Goal: Transaction & Acquisition: Book appointment/travel/reservation

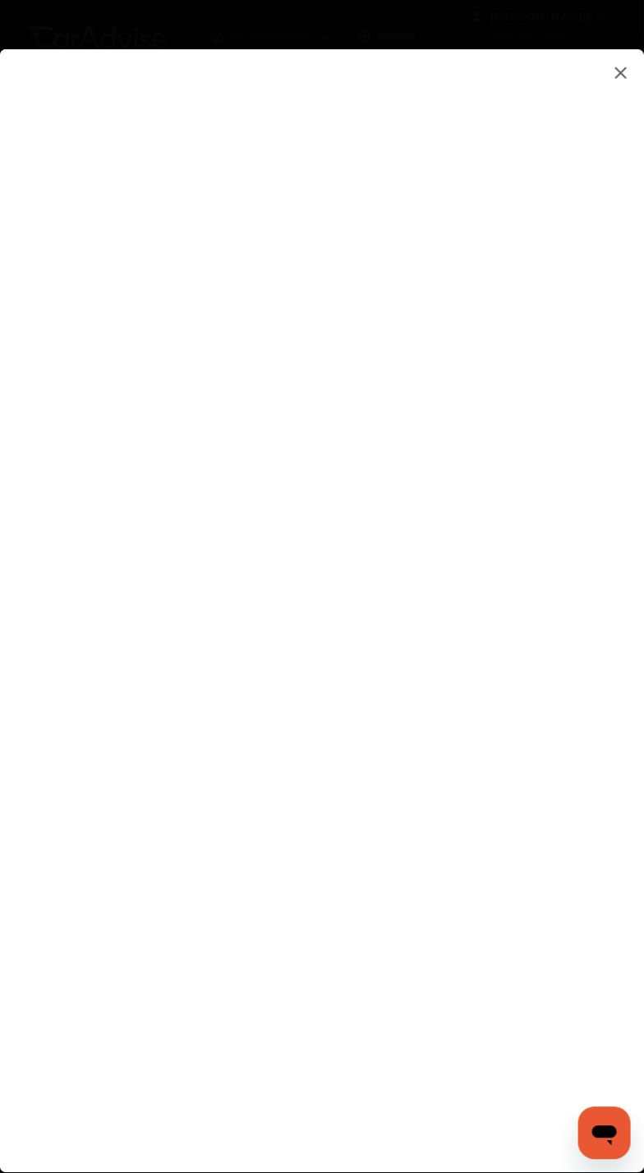
click at [361, 510] on flutter-view at bounding box center [287, 642] width 575 height 1186
click at [550, 488] on flutter-view at bounding box center [287, 642] width 575 height 1186
click at [525, 473] on flutter-view at bounding box center [287, 642] width 575 height 1186
click at [544, 473] on flutter-view at bounding box center [287, 642] width 575 height 1186
click at [542, 473] on flutter-view at bounding box center [287, 642] width 575 height 1186
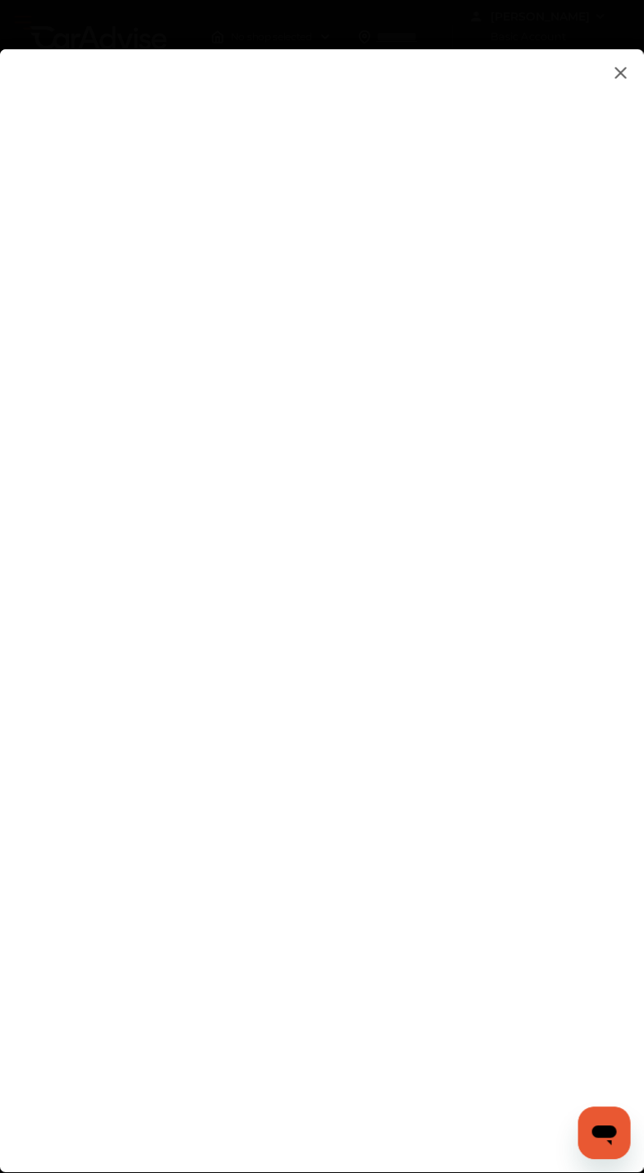
click at [336, 671] on flutter-view at bounding box center [287, 642] width 575 height 1186
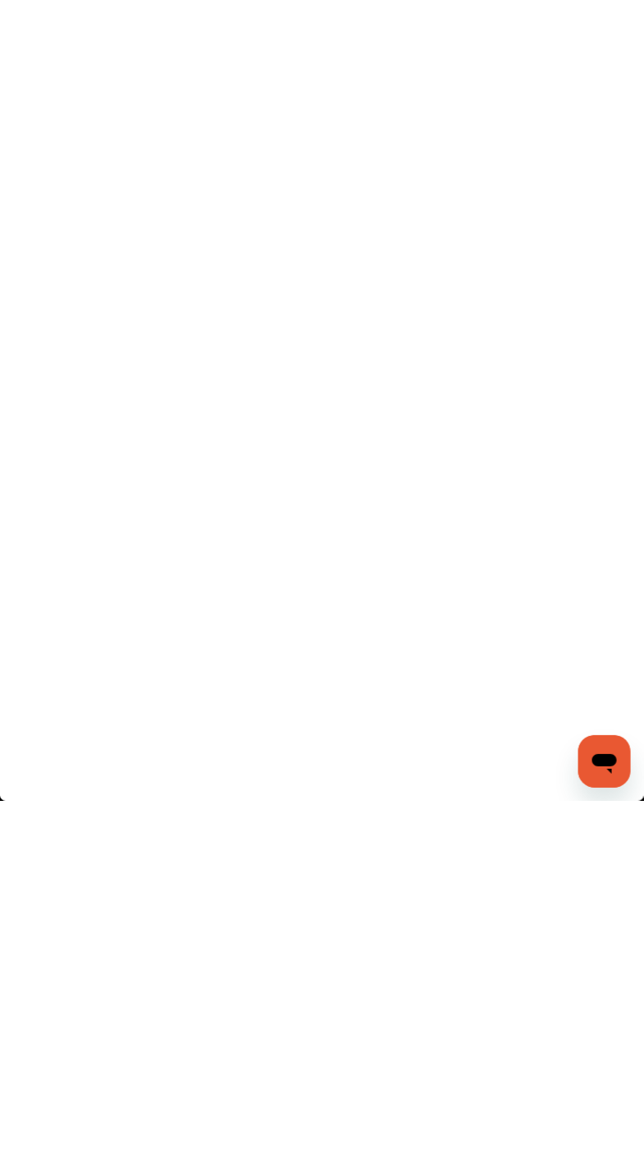
type input "**********"
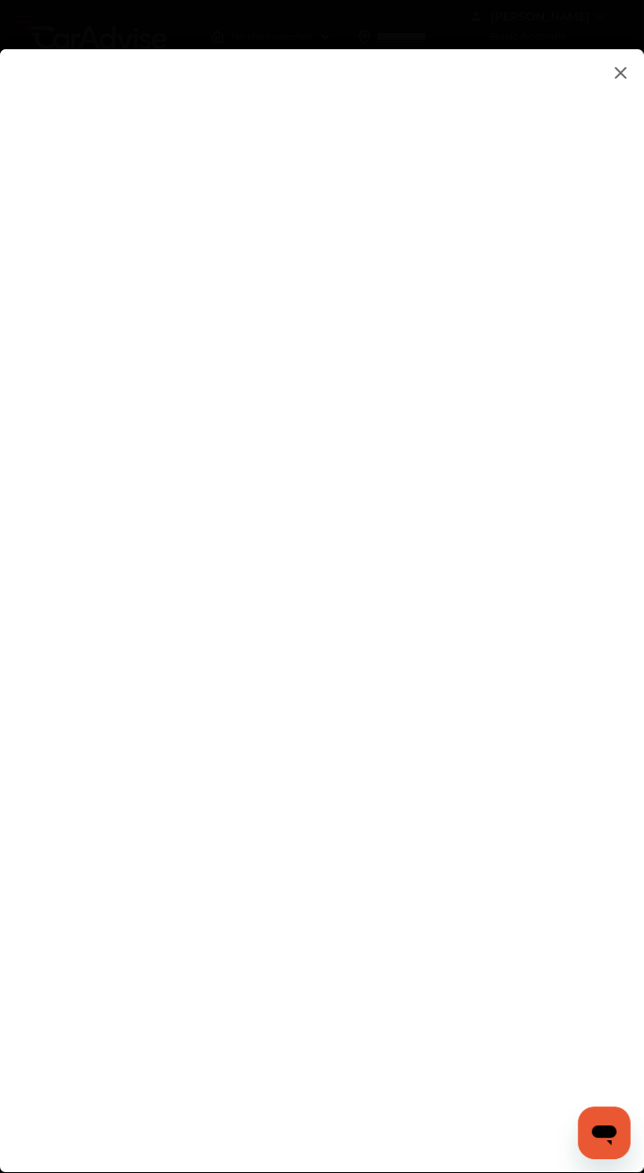
click at [518, 746] on flutter-view "**********" at bounding box center [287, 642] width 575 height 1186
click at [535, 757] on flutter-view at bounding box center [287, 642] width 575 height 1186
click at [376, 704] on flutter-view at bounding box center [287, 642] width 575 height 1186
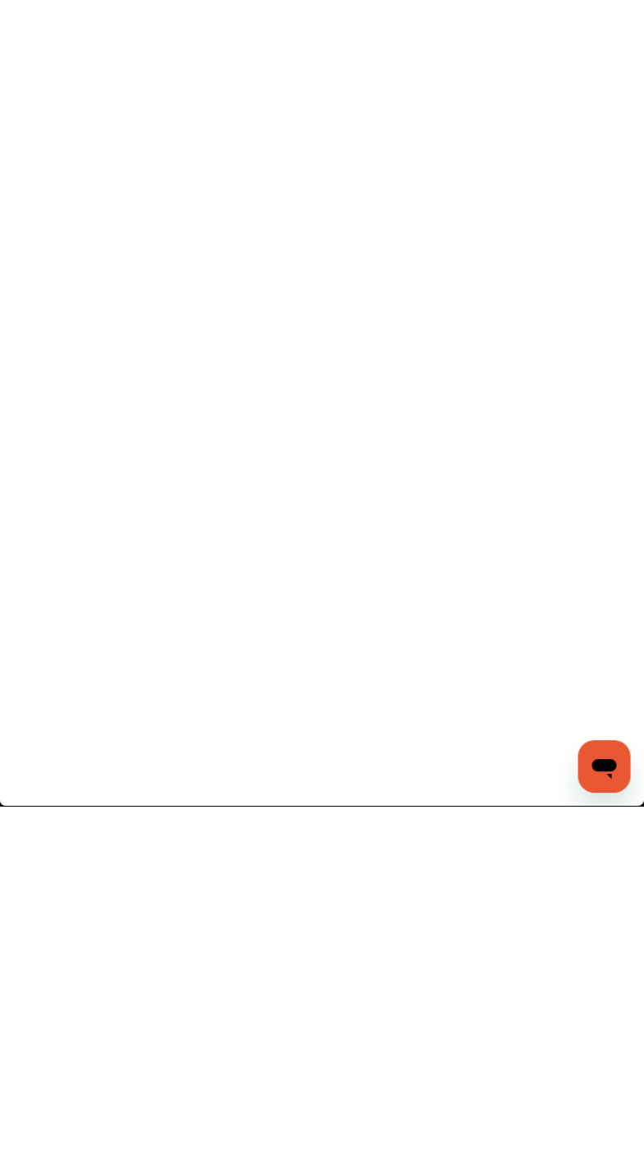
type textarea "*****"
click at [100, 903] on flutter-view "*****" at bounding box center [287, 642] width 575 height 1186
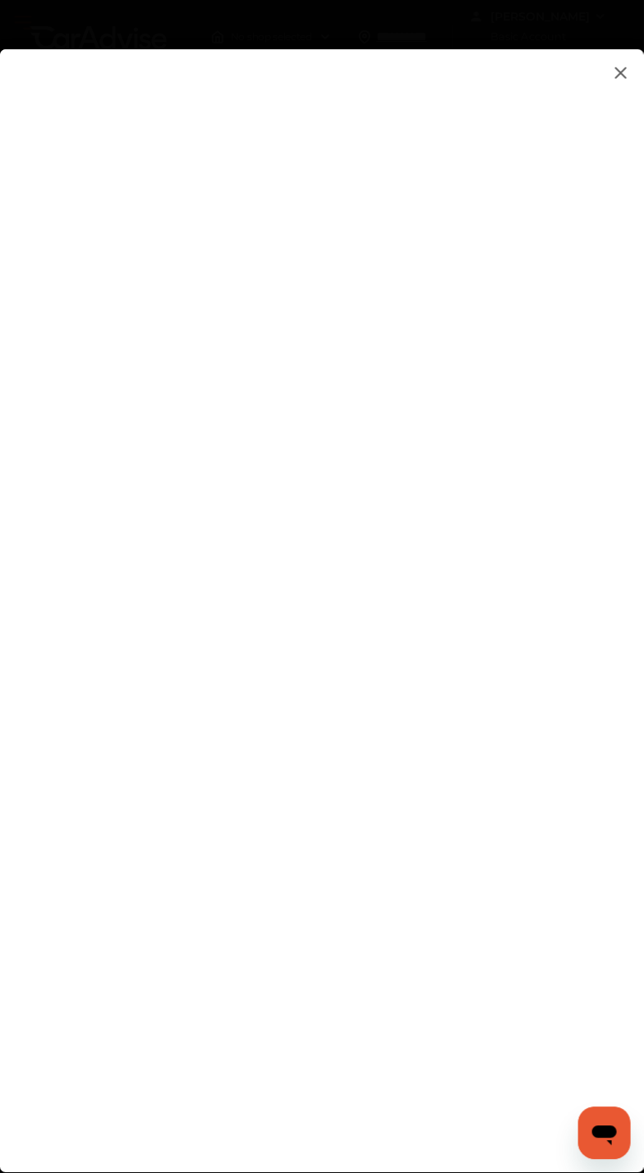
click at [528, 1025] on flutter-view at bounding box center [287, 642] width 575 height 1186
click at [537, 1035] on flutter-view at bounding box center [287, 642] width 575 height 1186
click at [537, 1025] on flutter-view at bounding box center [287, 642] width 575 height 1186
click at [550, 624] on flutter-view at bounding box center [287, 642] width 575 height 1186
click at [537, 629] on flutter-view at bounding box center [287, 642] width 575 height 1186
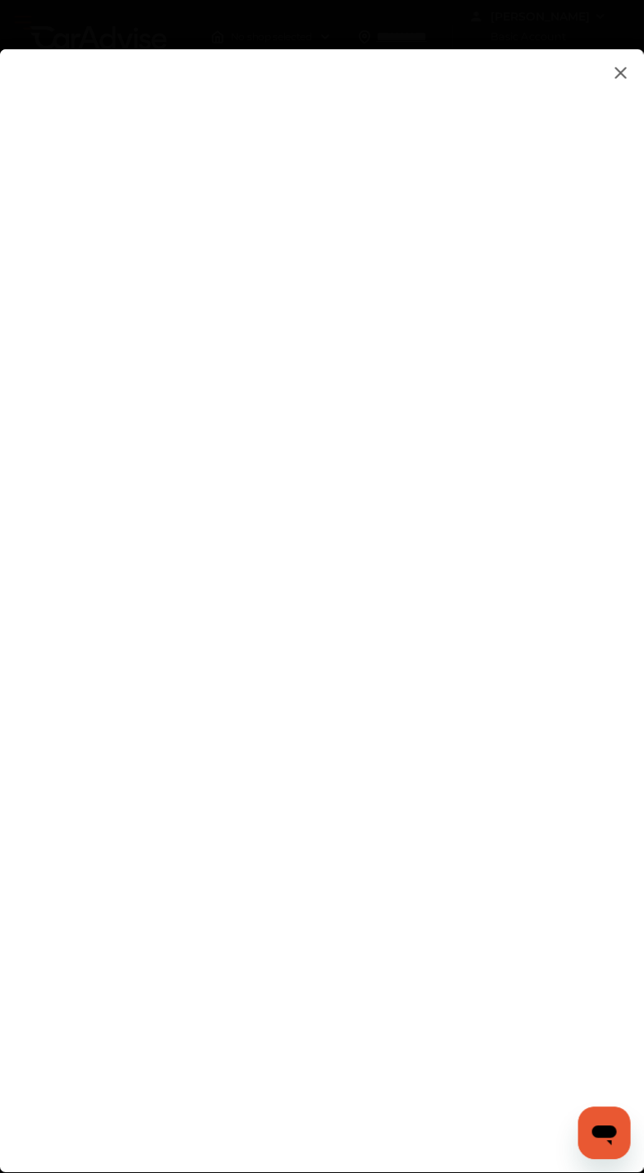
click at [555, 622] on flutter-view at bounding box center [287, 642] width 575 height 1186
click at [551, 1099] on flutter-view at bounding box center [287, 642] width 575 height 1186
click at [552, 1034] on flutter-view at bounding box center [287, 642] width 575 height 1186
click at [556, 1021] on flutter-view at bounding box center [287, 642] width 575 height 1186
click at [555, 1037] on flutter-view at bounding box center [287, 642] width 575 height 1186
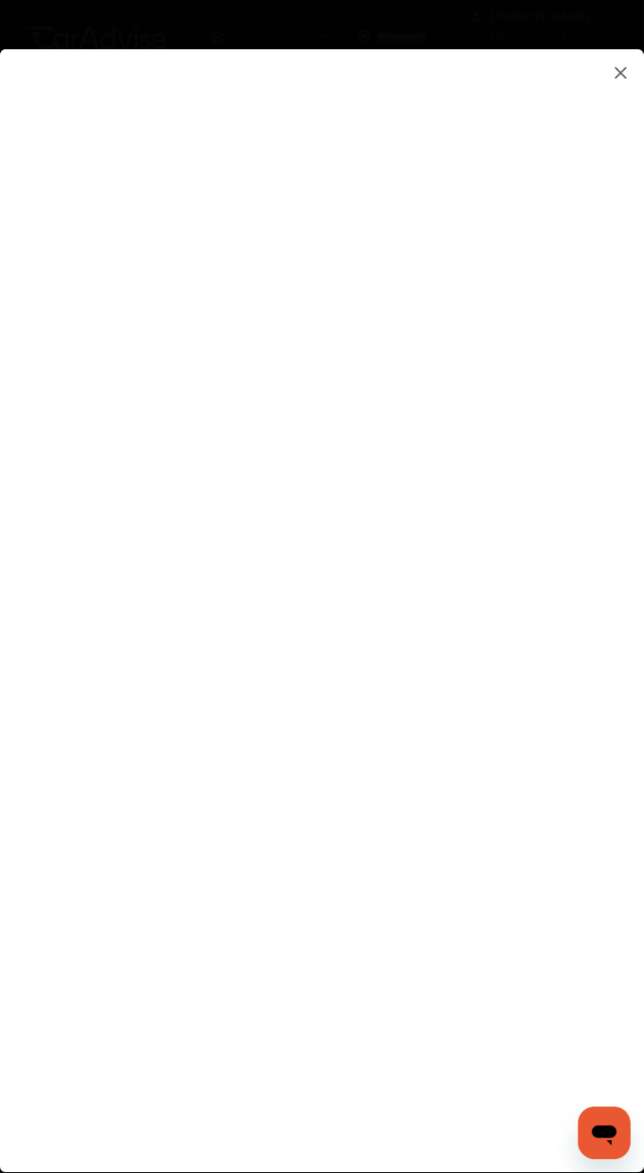
click at [615, 583] on div at bounding box center [322, 611] width 644 height 1124
click at [550, 575] on flutter-view at bounding box center [287, 642] width 575 height 1186
click at [537, 436] on flutter-view at bounding box center [287, 642] width 575 height 1186
click at [541, 331] on flutter-view at bounding box center [287, 642] width 575 height 1186
click at [563, 589] on flutter-view at bounding box center [287, 642] width 575 height 1186
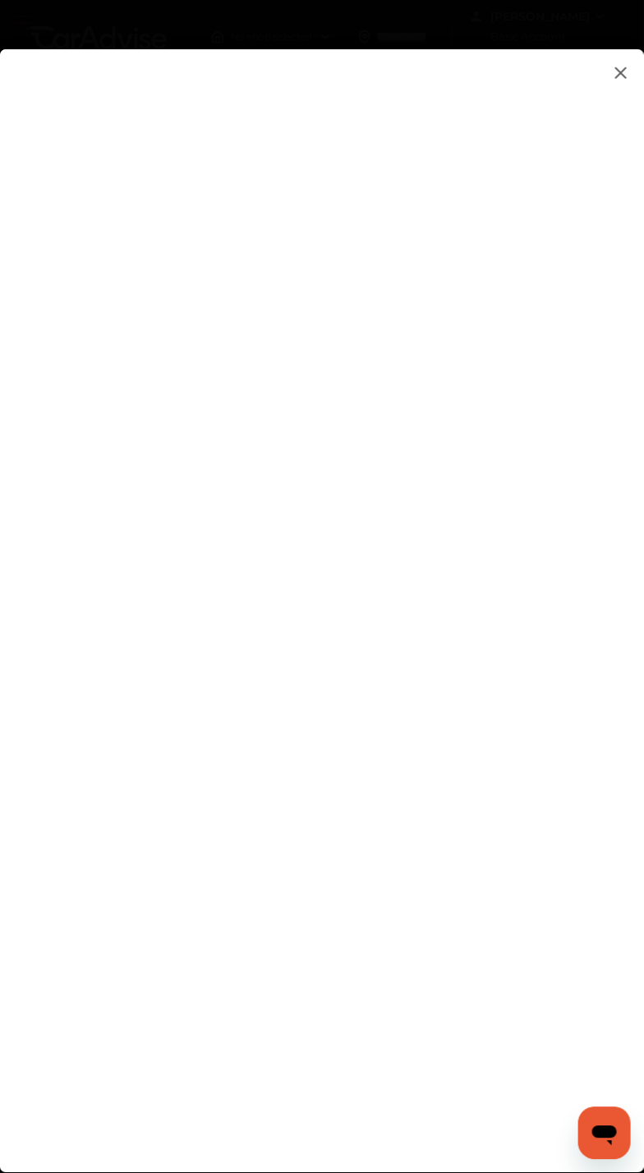
click at [549, 604] on flutter-view at bounding box center [287, 642] width 575 height 1186
click at [550, 590] on flutter-view at bounding box center [287, 642] width 575 height 1186
click at [551, 877] on flutter-view at bounding box center [287, 642] width 575 height 1186
click at [555, 872] on flutter-view at bounding box center [287, 642] width 575 height 1186
click at [541, 901] on flutter-view at bounding box center [287, 642] width 575 height 1186
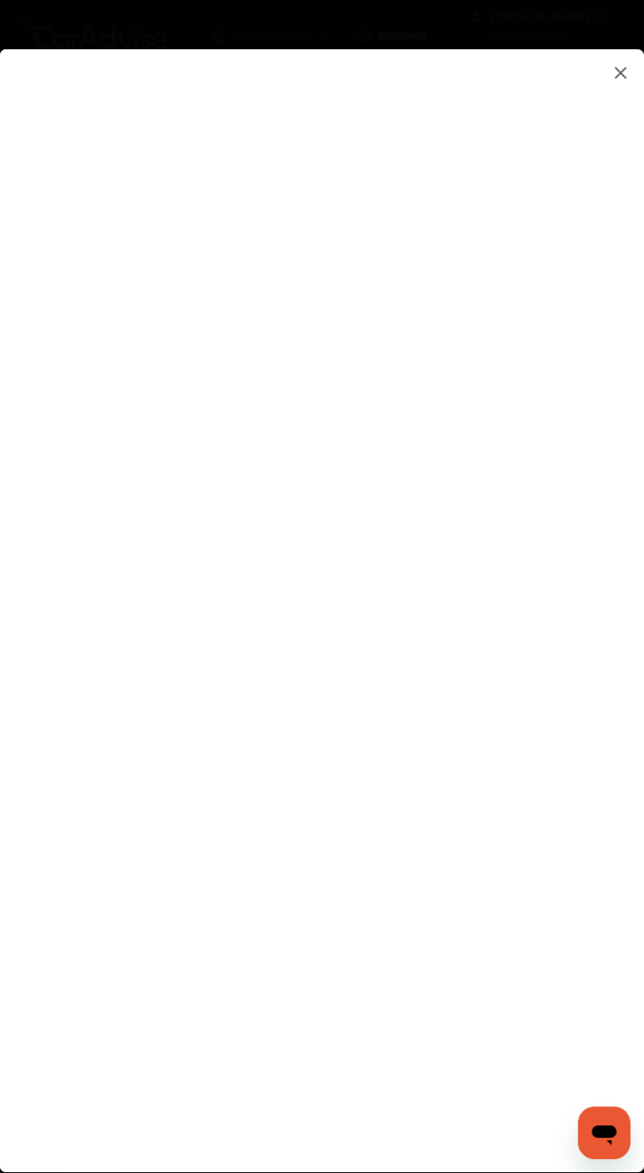
click at [390, 881] on flutter-view at bounding box center [287, 642] width 575 height 1186
click at [176, 855] on flutter-view at bounding box center [287, 642] width 575 height 1186
click at [325, 818] on flutter-view at bounding box center [287, 642] width 575 height 1186
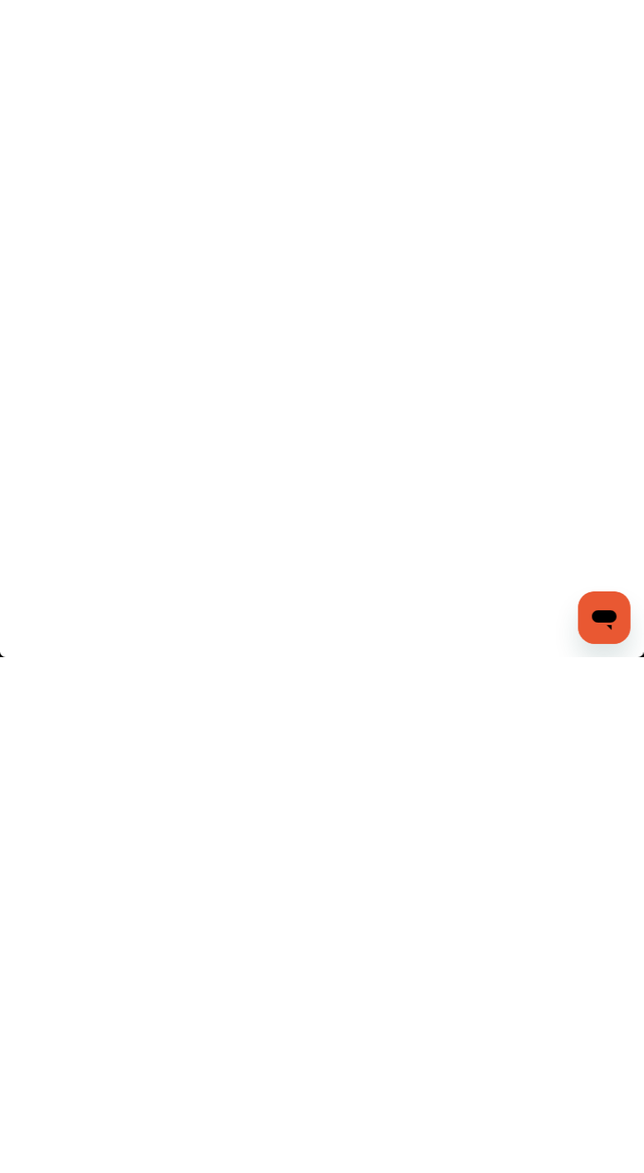
type input "*********"
click at [340, 911] on flutter-view "*********" at bounding box center [287, 642] width 575 height 1186
click at [306, 1001] on flutter-view at bounding box center [287, 642] width 575 height 1186
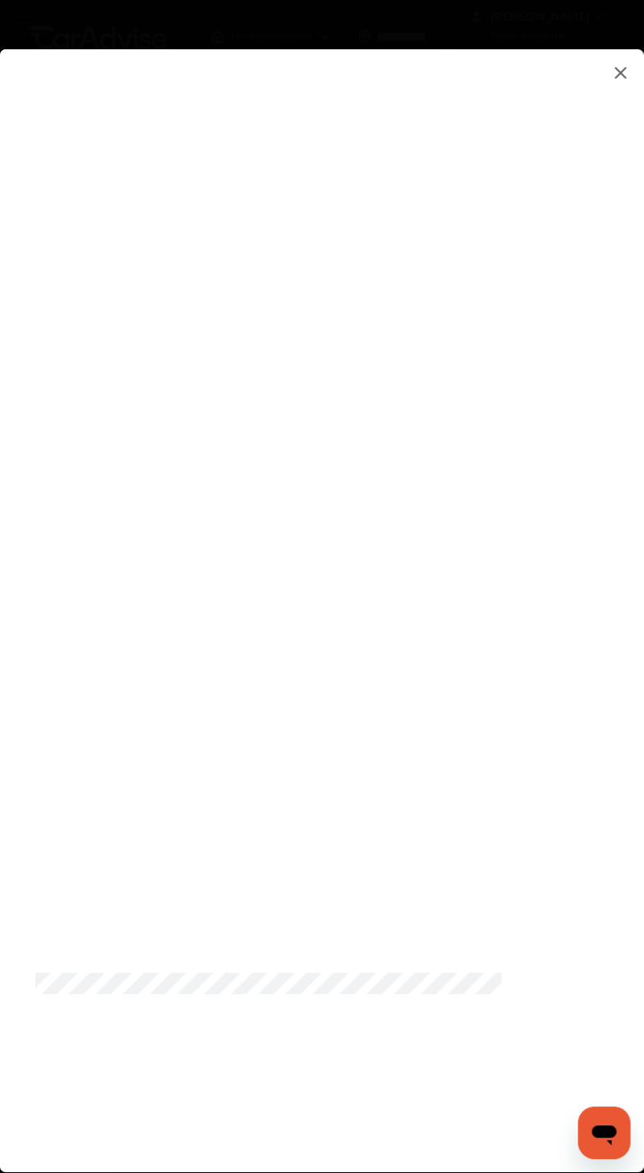
click at [24, 1170] on flutter-view at bounding box center [287, 642] width 575 height 1186
click at [546, 749] on flutter-view at bounding box center [287, 642] width 575 height 1186
click at [377, 985] on flutter-view at bounding box center [287, 642] width 575 height 1186
click at [614, 70] on img at bounding box center [621, 72] width 20 height 21
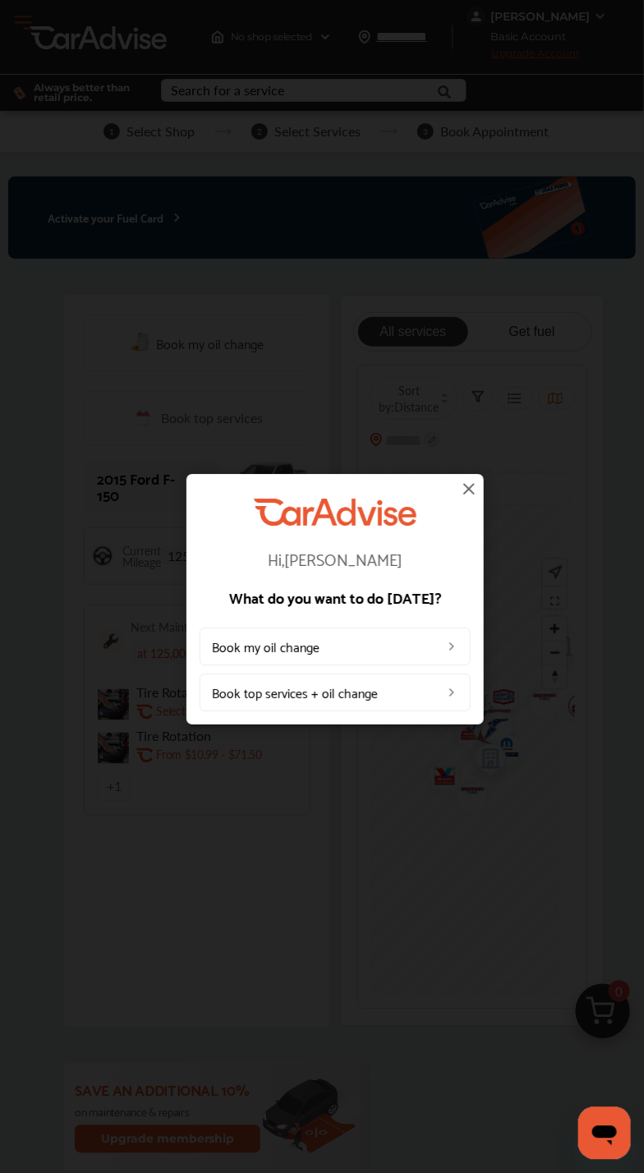
click at [370, 641] on link "Book my oil change" at bounding box center [335, 648] width 271 height 38
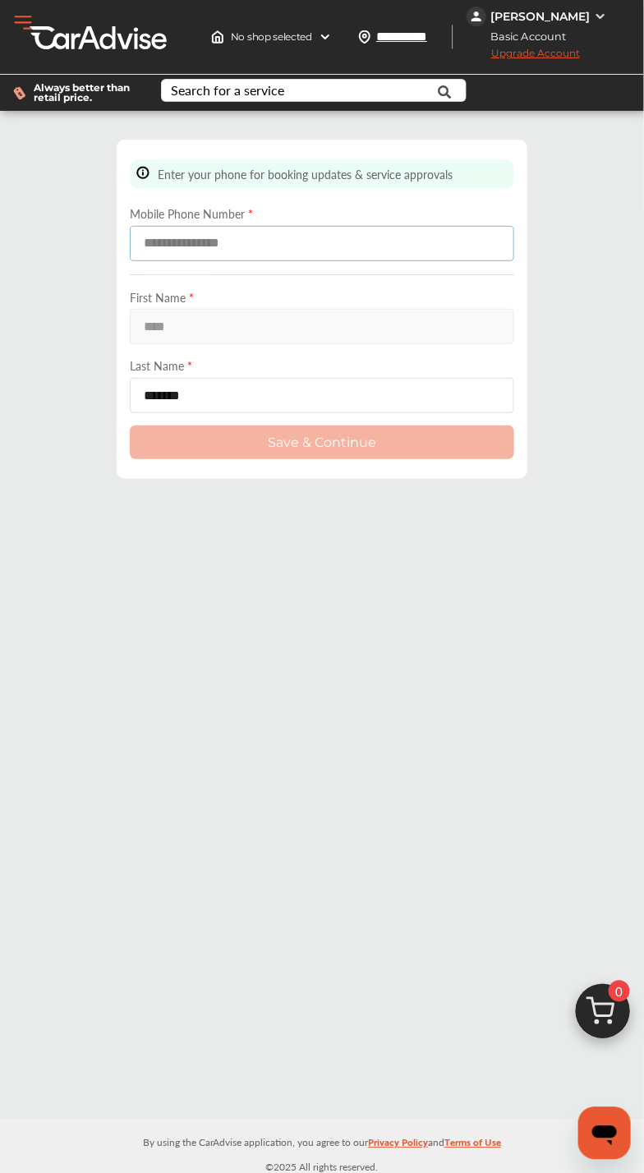
click at [319, 248] on input at bounding box center [322, 243] width 385 height 35
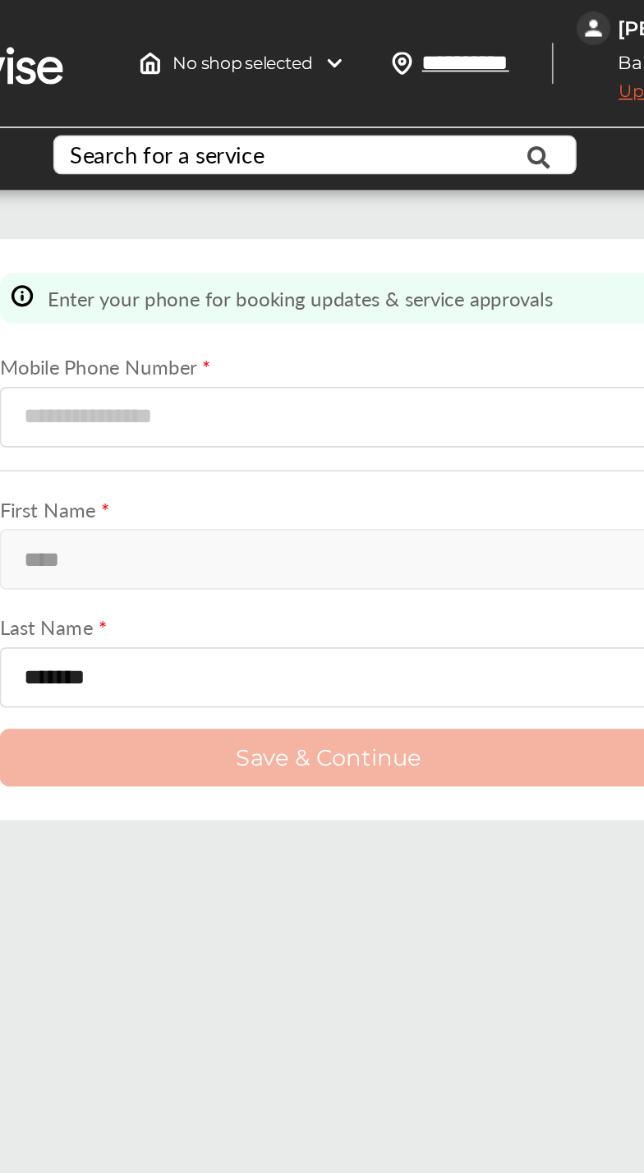
click at [324, 149] on div "Enter your phone for booking updates & service approvals Mobile Phone Number * …" at bounding box center [322, 309] width 411 height 339
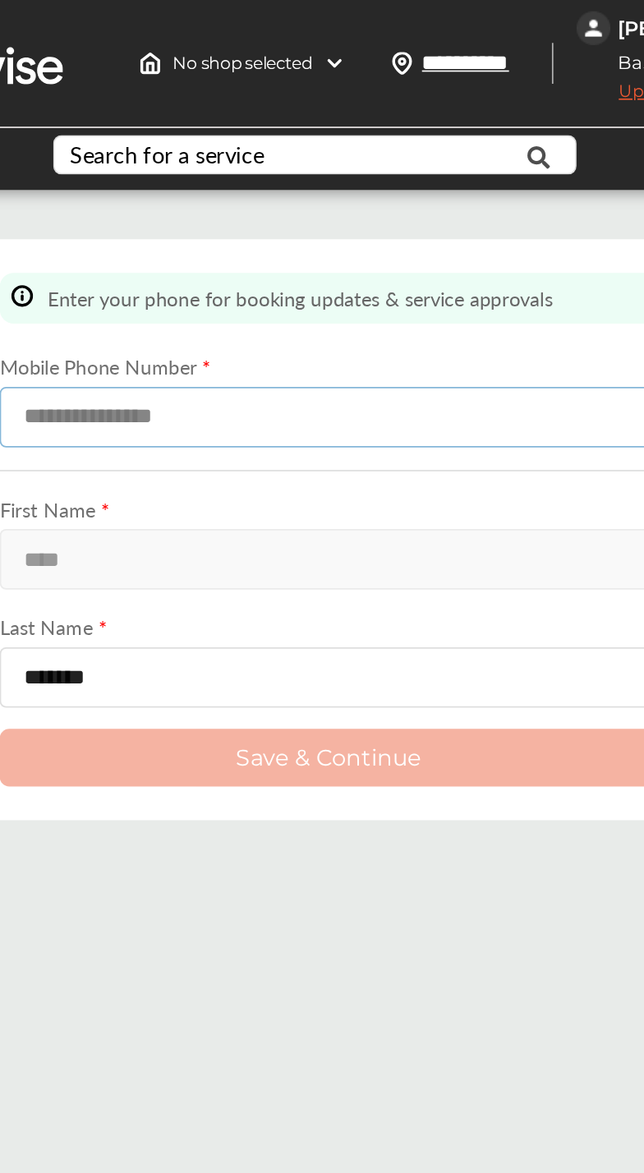
click at [344, 248] on input at bounding box center [322, 243] width 385 height 35
type input "**********"
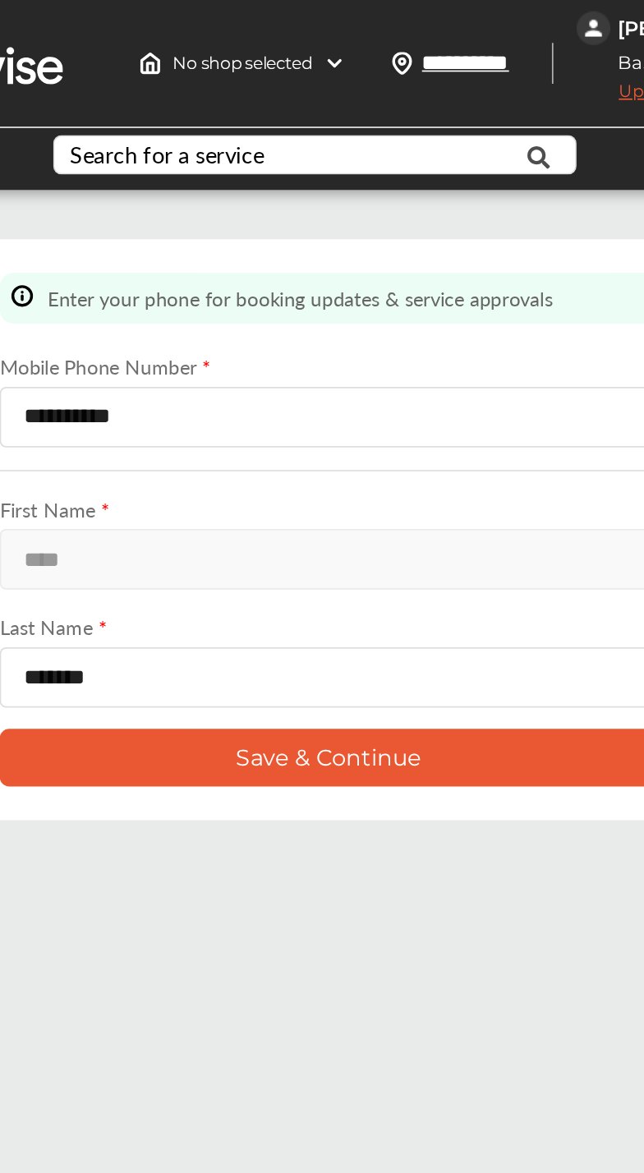
click at [395, 443] on button "Save & Continue" at bounding box center [322, 443] width 385 height 34
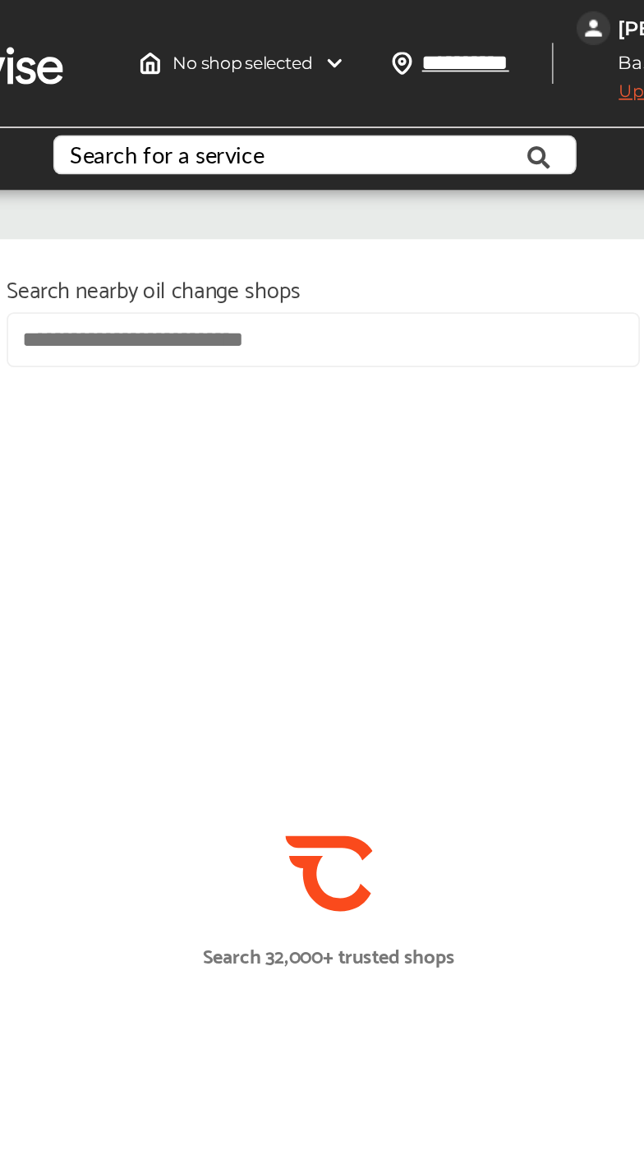
click at [320, 192] on input "text" at bounding box center [319, 198] width 370 height 32
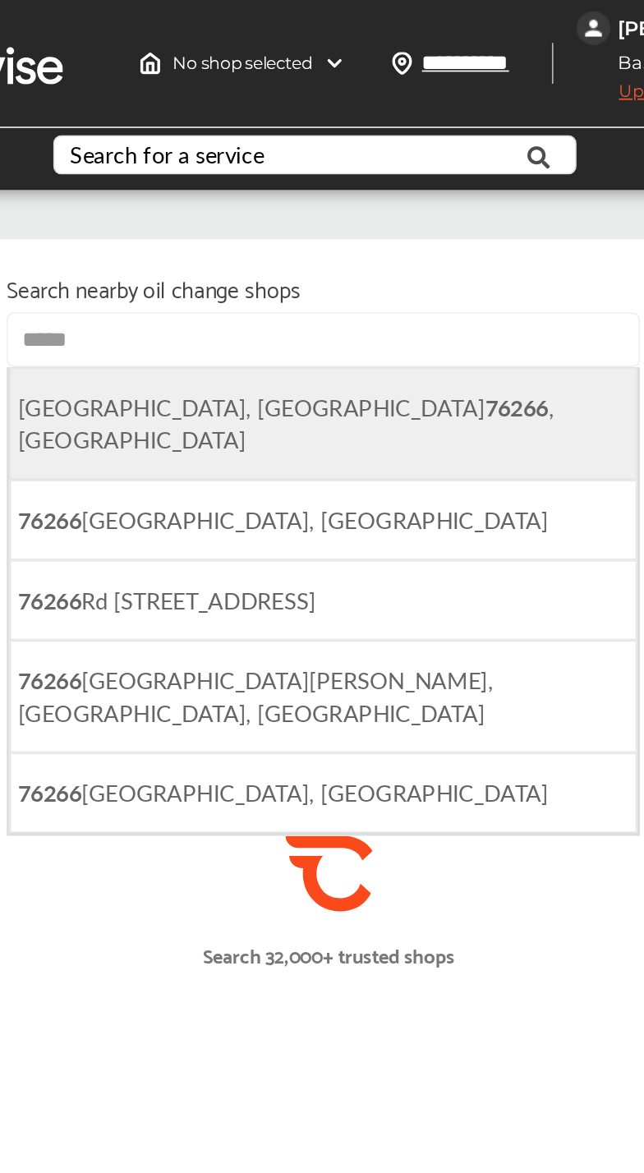
click at [297, 247] on li "[GEOGRAPHIC_DATA] , [GEOGRAPHIC_DATA]" at bounding box center [319, 247] width 366 height 66
type input "**********"
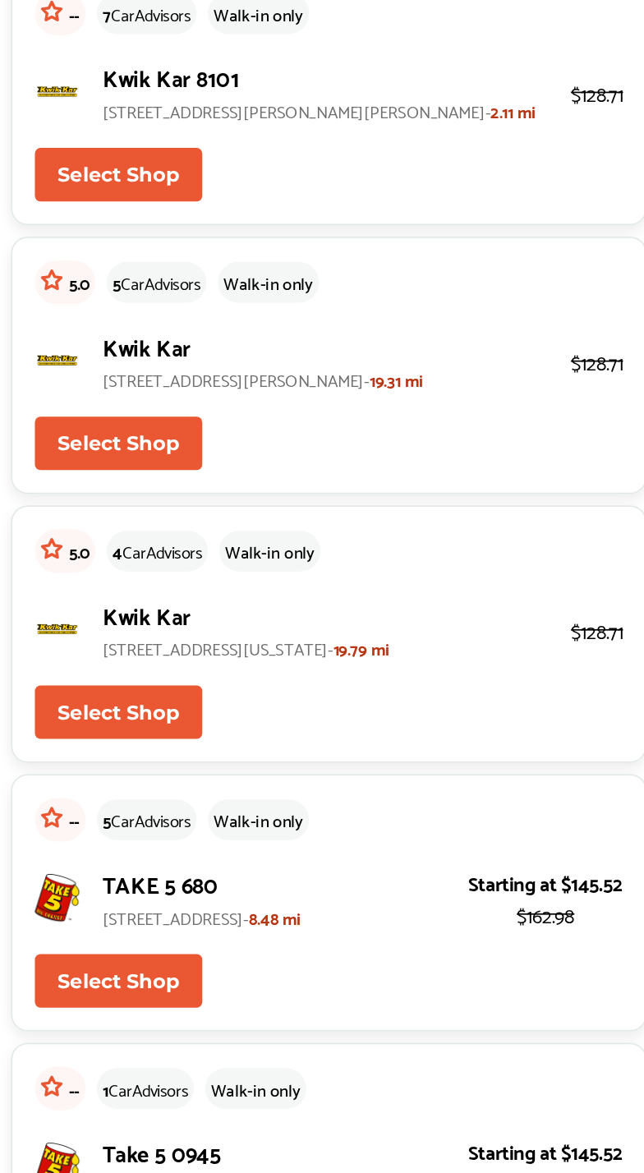
scroll to position [814, 0]
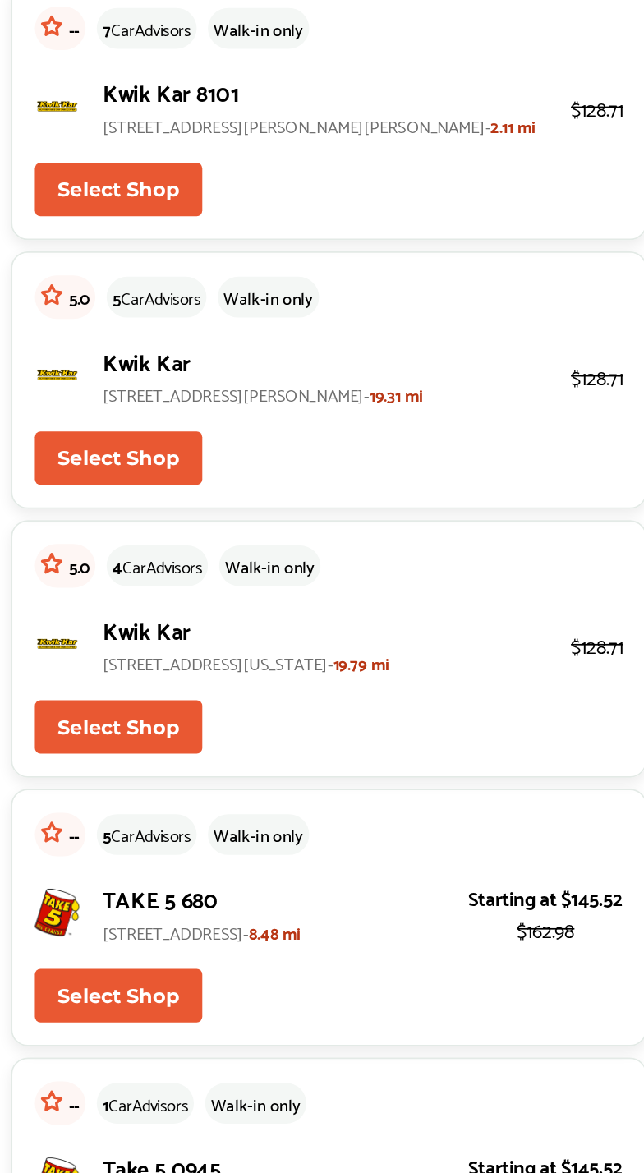
click at [188, 553] on button "Select Shop" at bounding box center [199, 537] width 98 height 31
type input "*****"
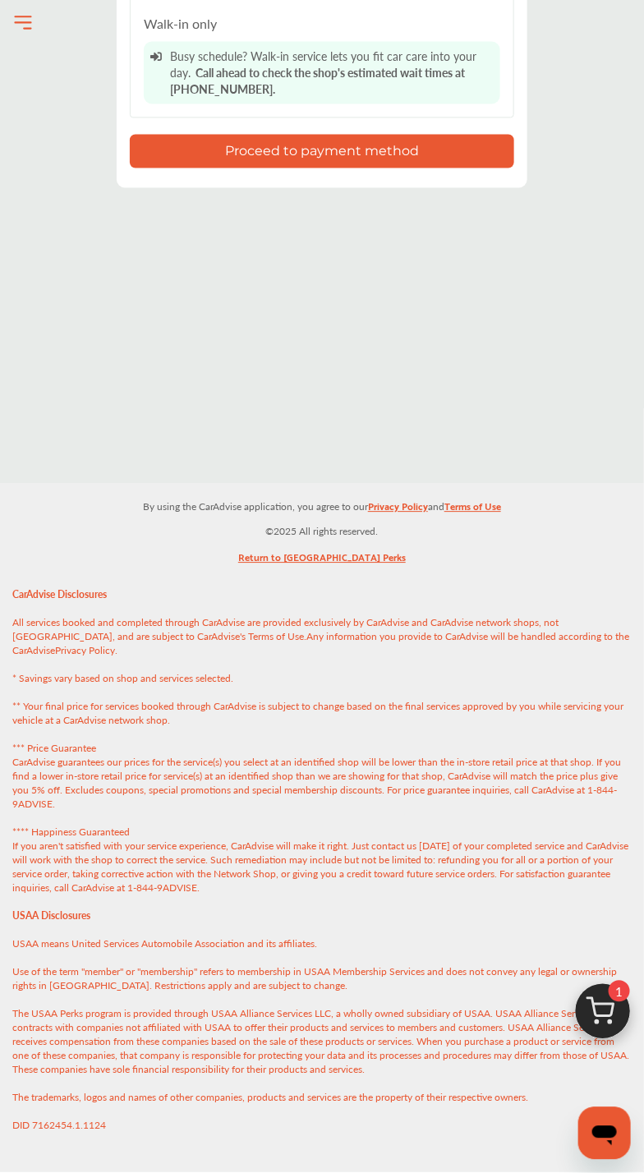
scroll to position [2862, 0]
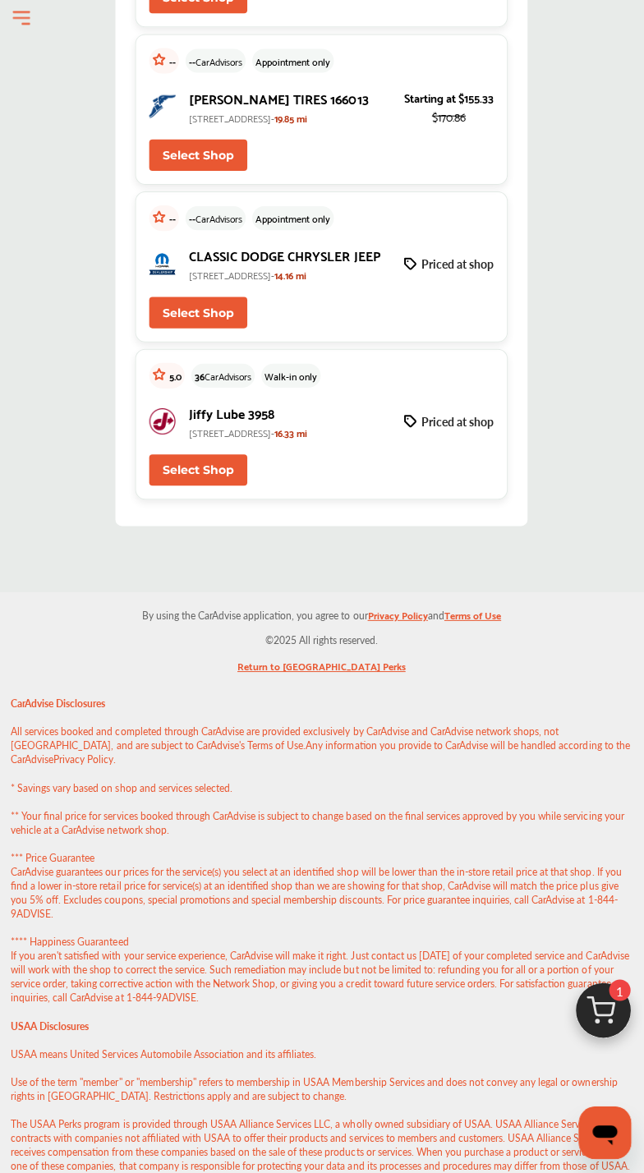
scroll to position [3100, 0]
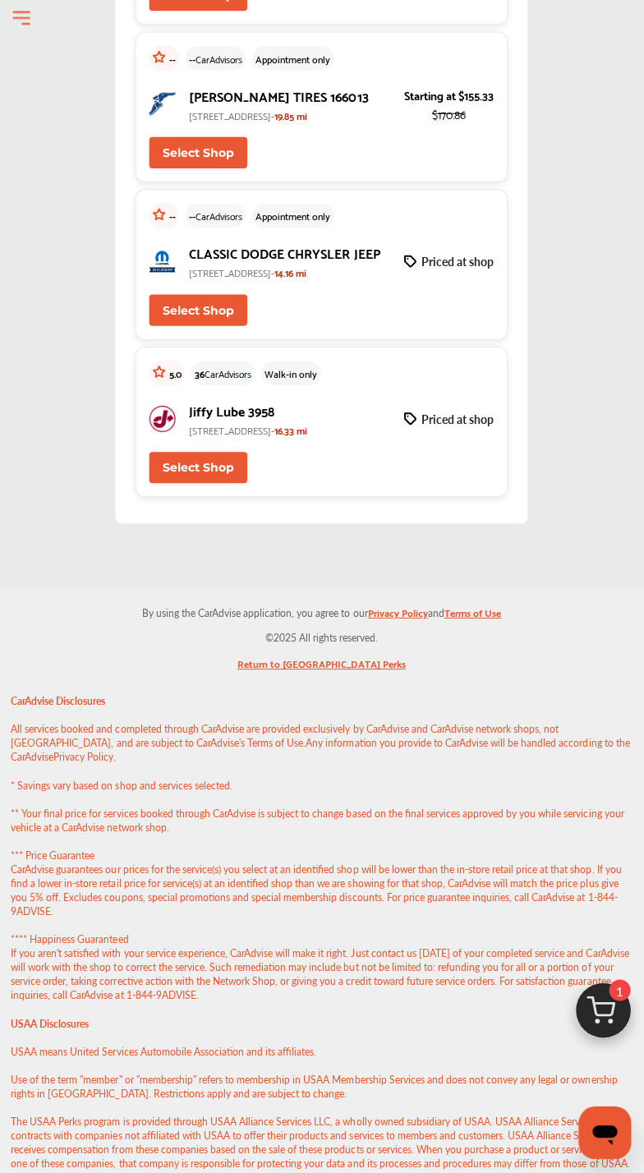
click at [601, 1056] on img at bounding box center [603, 1016] width 79 height 79
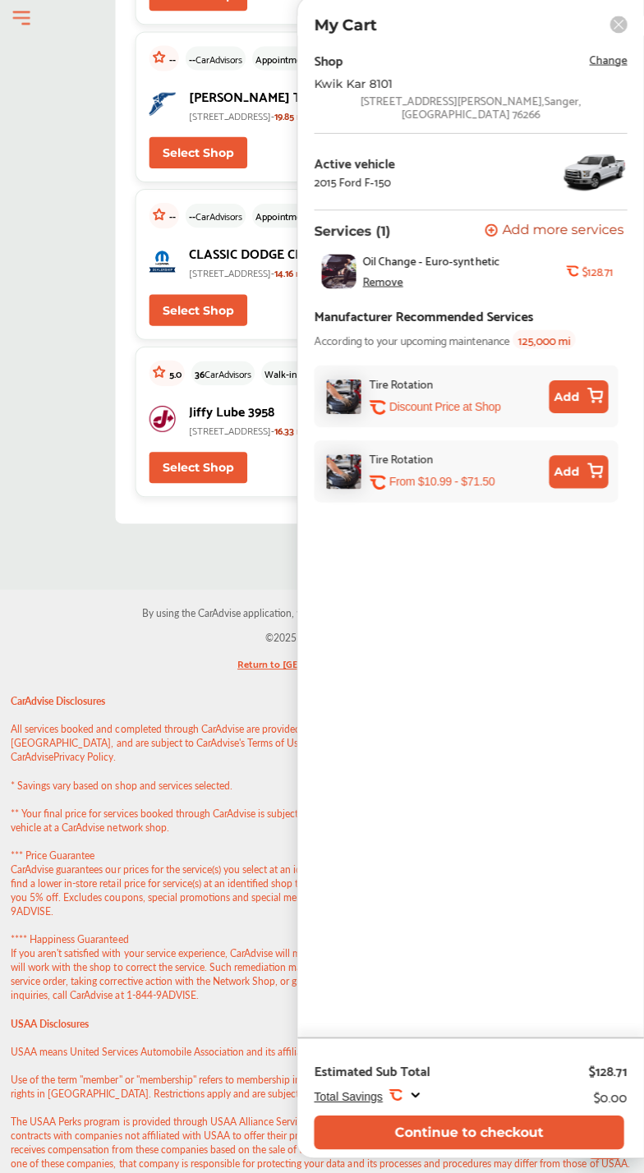
click at [390, 278] on div "Remove" at bounding box center [383, 284] width 40 height 13
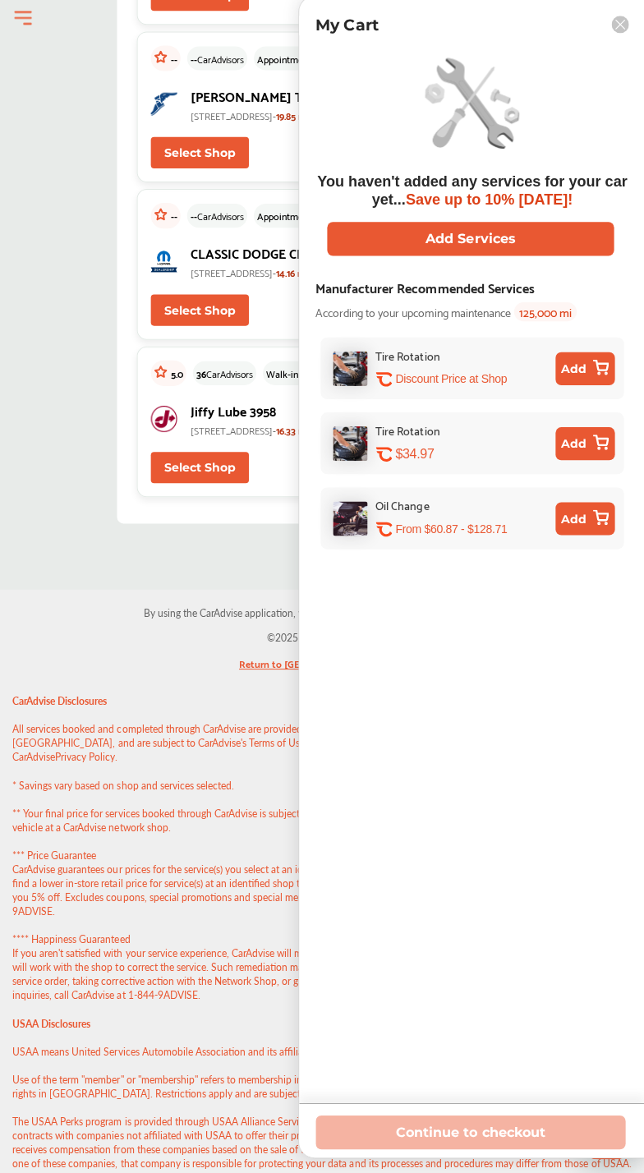
click at [135, 970] on p "CarAdvise Disclosures All services booked and completed through CarAdvise are p…" at bounding box center [322, 975] width 644 height 583
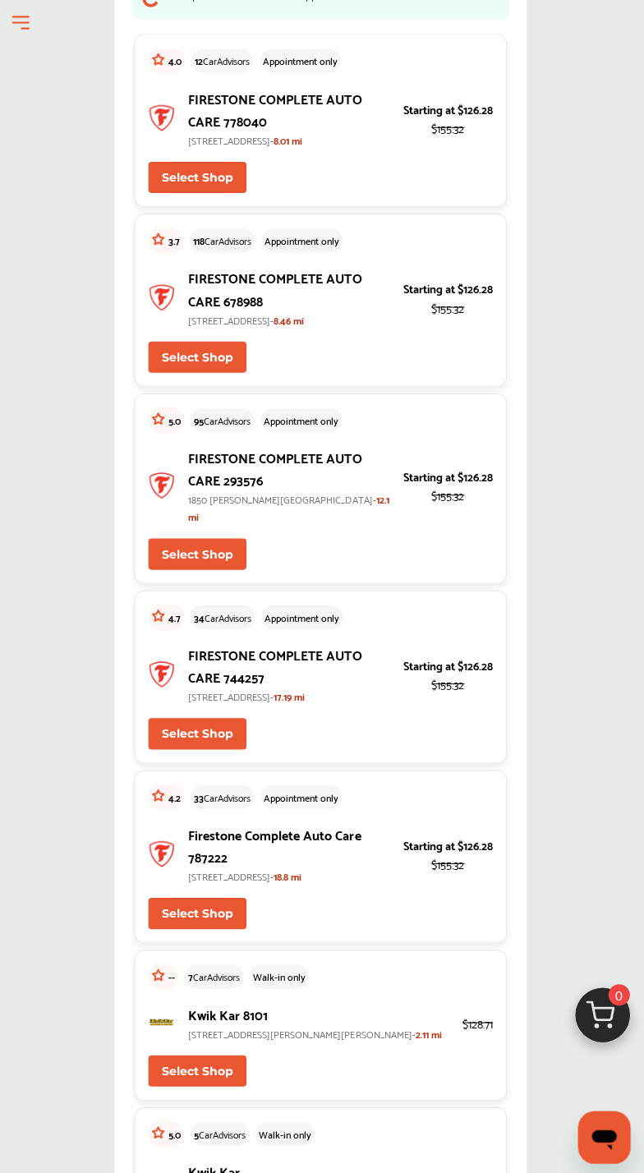
scroll to position [0, 0]
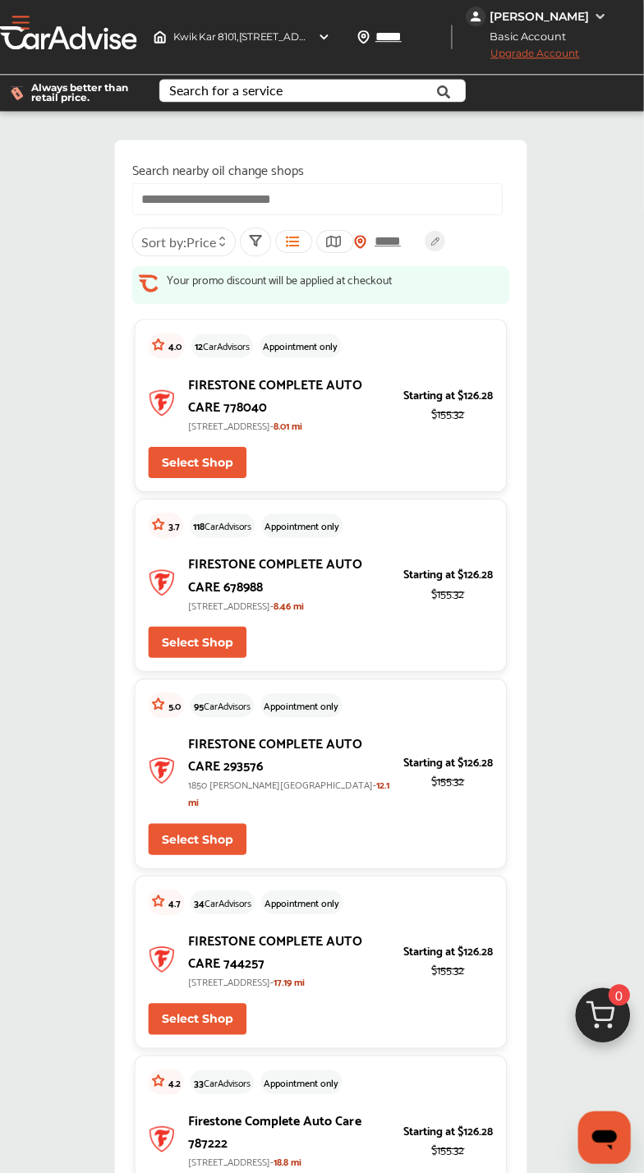
click at [30, 25] on button "Open Menu" at bounding box center [23, 23] width 25 height 25
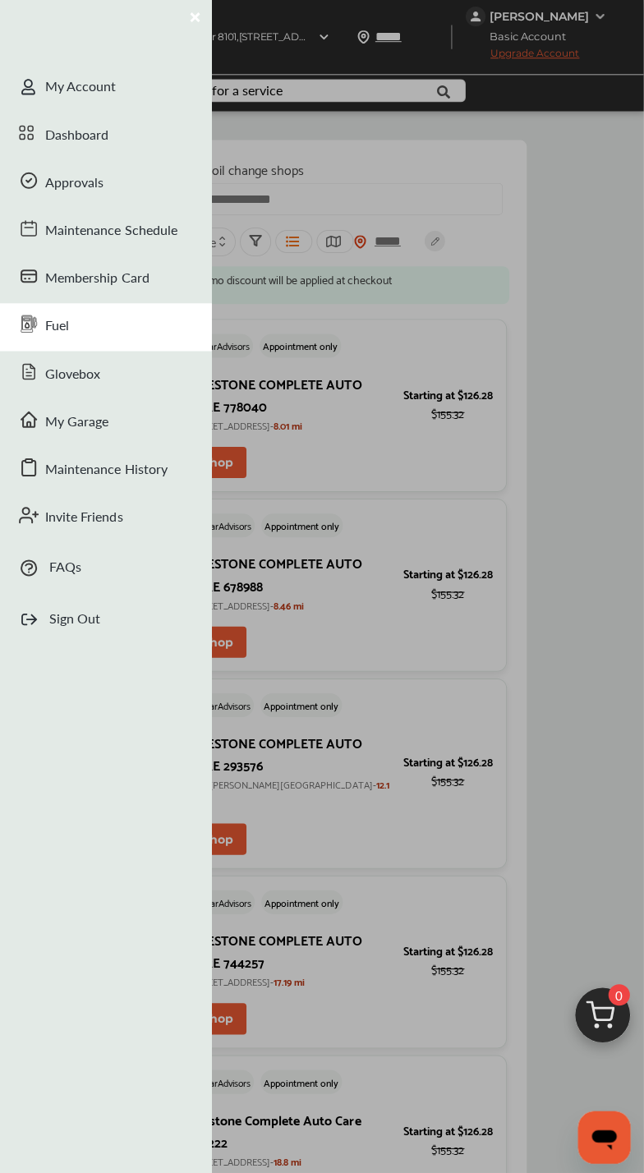
click at [66, 334] on div "Fuel" at bounding box center [107, 326] width 214 height 48
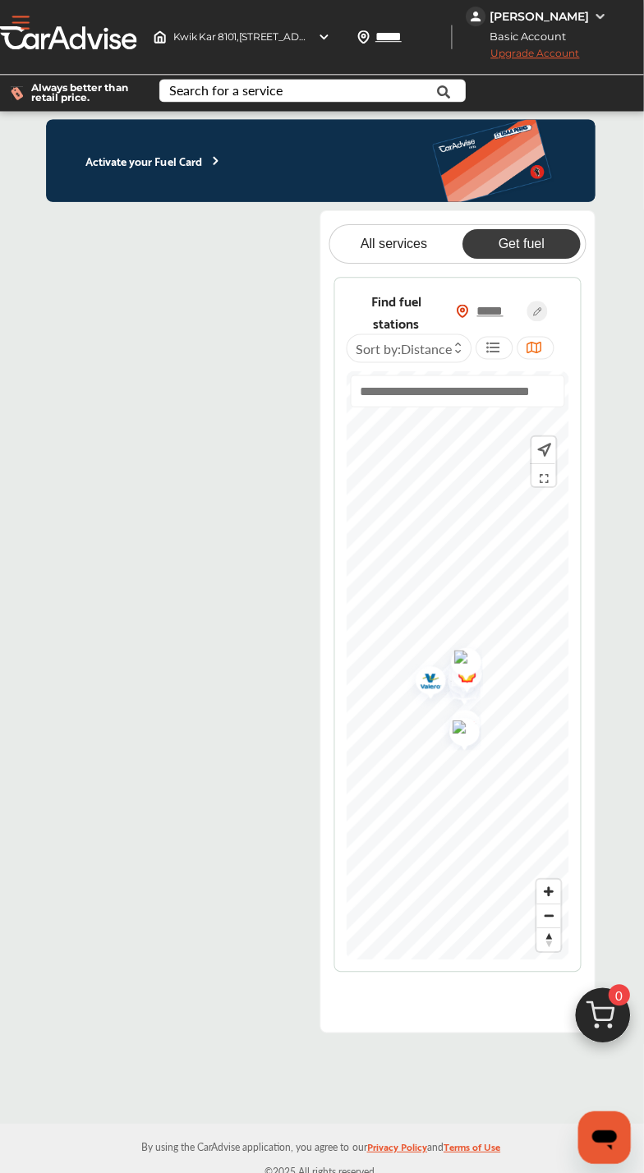
click at [25, 29] on button "Open Menu" at bounding box center [23, 23] width 25 height 25
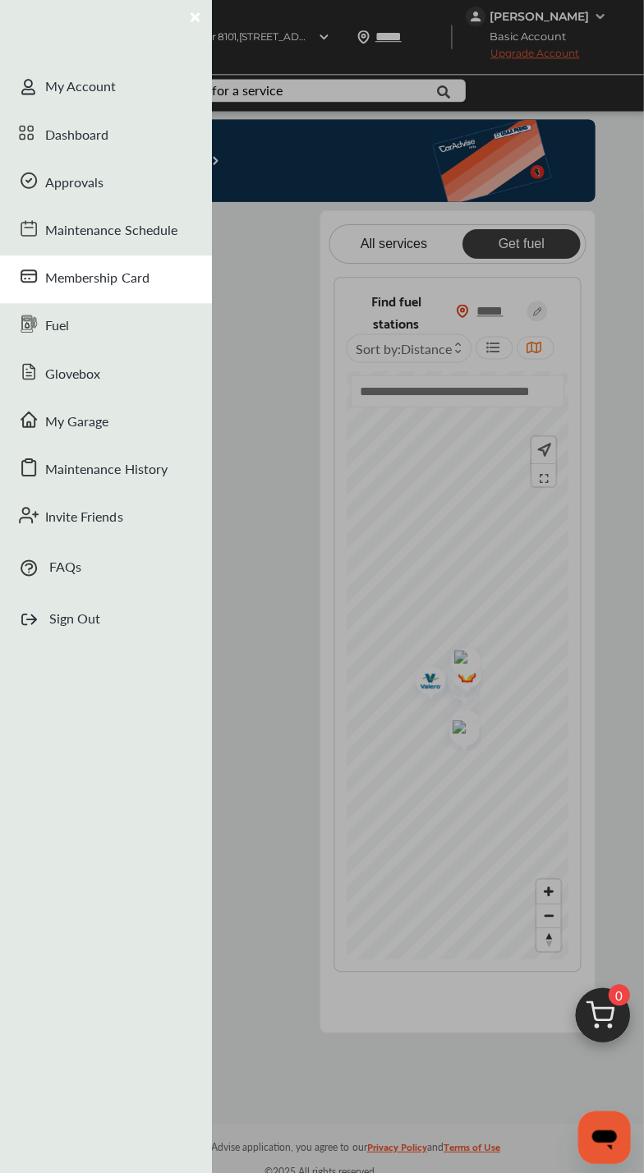
click at [108, 276] on div "Membership Card" at bounding box center [107, 279] width 214 height 48
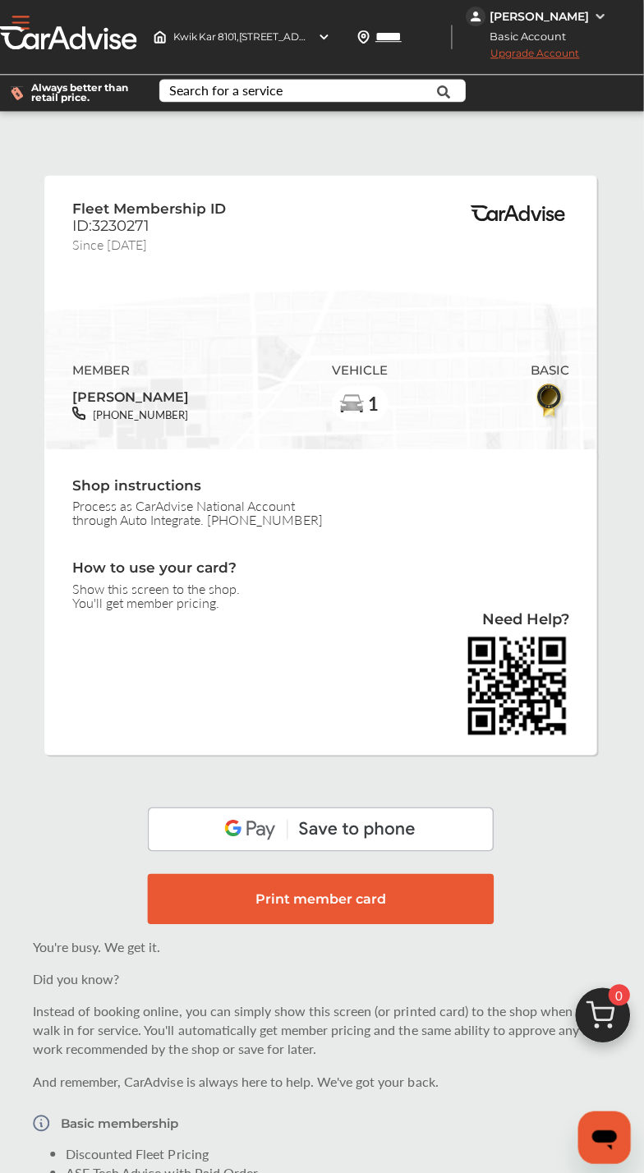
click at [31, 31] on button "Open Menu" at bounding box center [23, 23] width 25 height 25
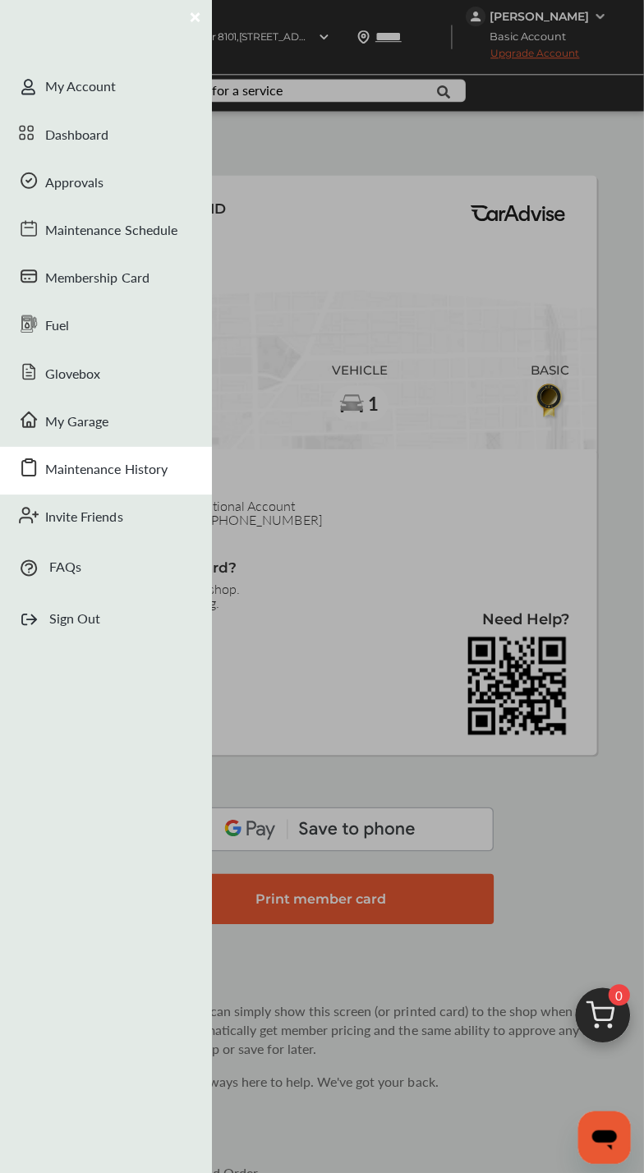
click at [105, 468] on div "Maintenance History" at bounding box center [107, 469] width 214 height 48
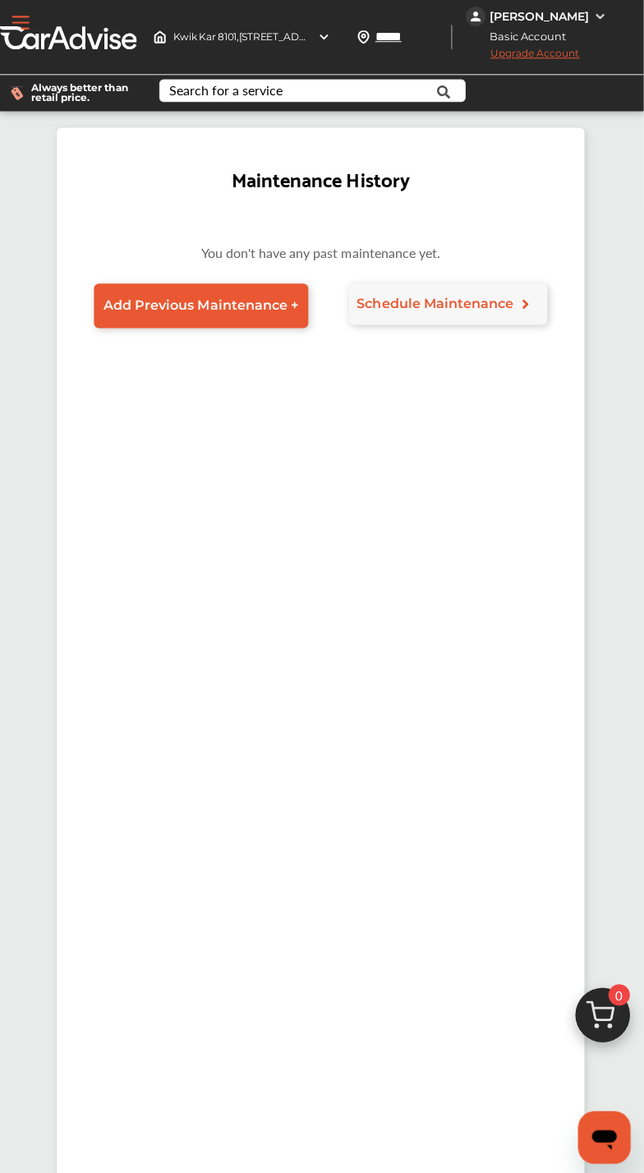
click at [25, 29] on button "Open Menu" at bounding box center [23, 23] width 25 height 25
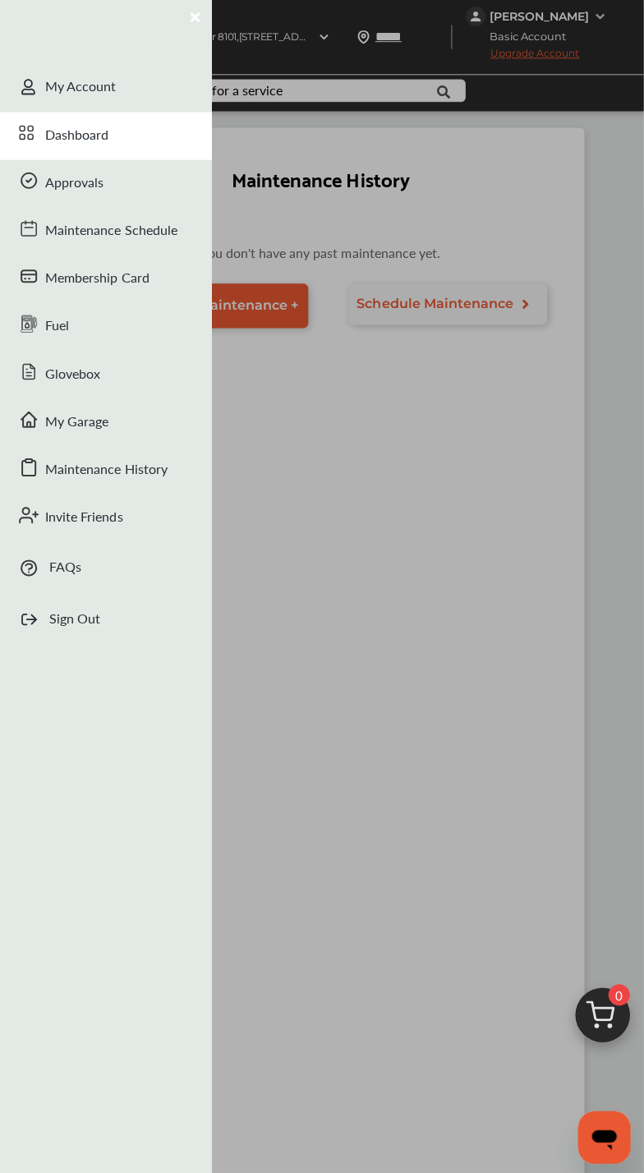
click at [102, 140] on div "Dashboard" at bounding box center [107, 136] width 214 height 48
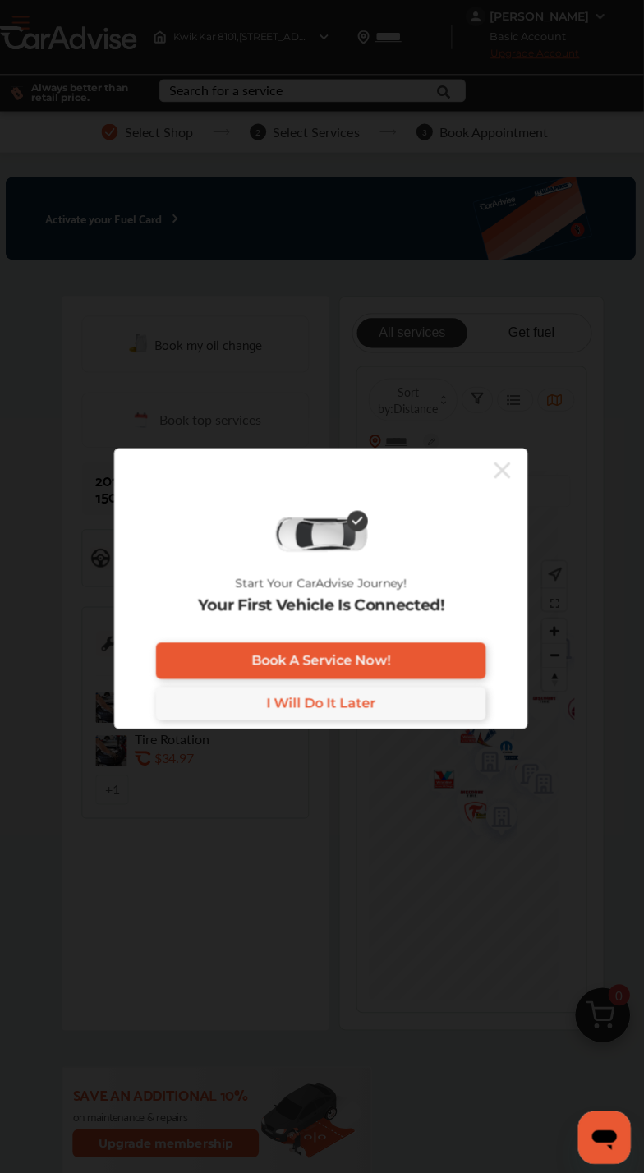
click at [509, 475] on icon at bounding box center [503, 469] width 16 height 16
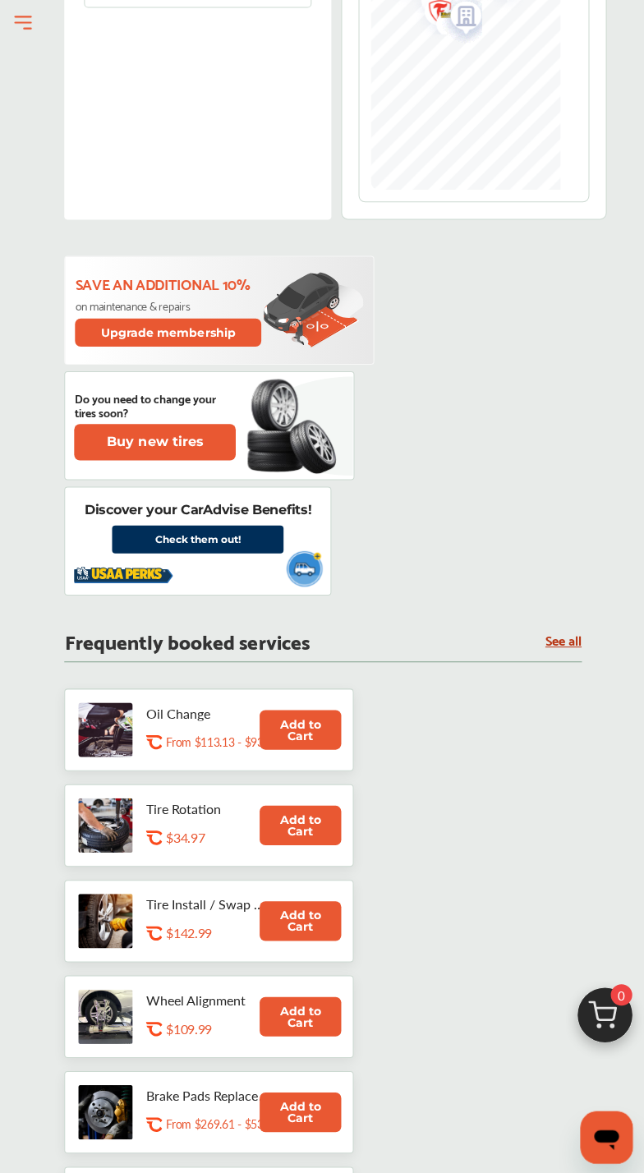
scroll to position [809, 0]
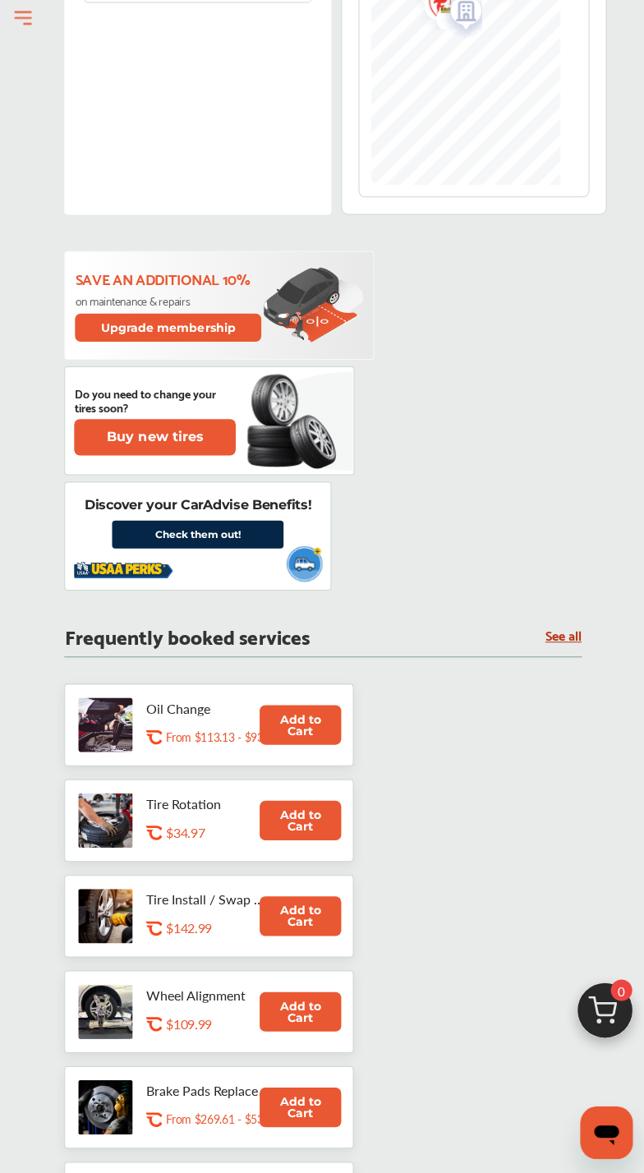
click at [232, 547] on link "Check them out!" at bounding box center [197, 537] width 171 height 28
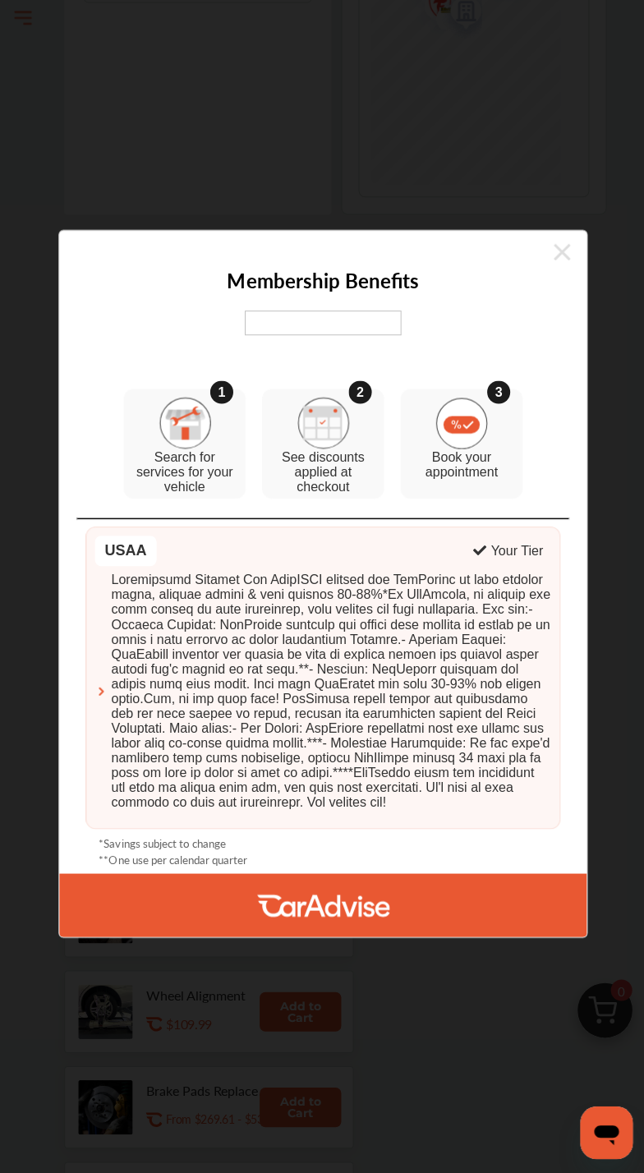
click at [389, 735] on span at bounding box center [330, 693] width 439 height 237
click at [169, 434] on img at bounding box center [185, 427] width 52 height 52
click at [333, 454] on p "See discounts applied at checkout" at bounding box center [322, 475] width 105 height 44
click at [490, 453] on p "Book your appointment" at bounding box center [460, 468] width 105 height 30
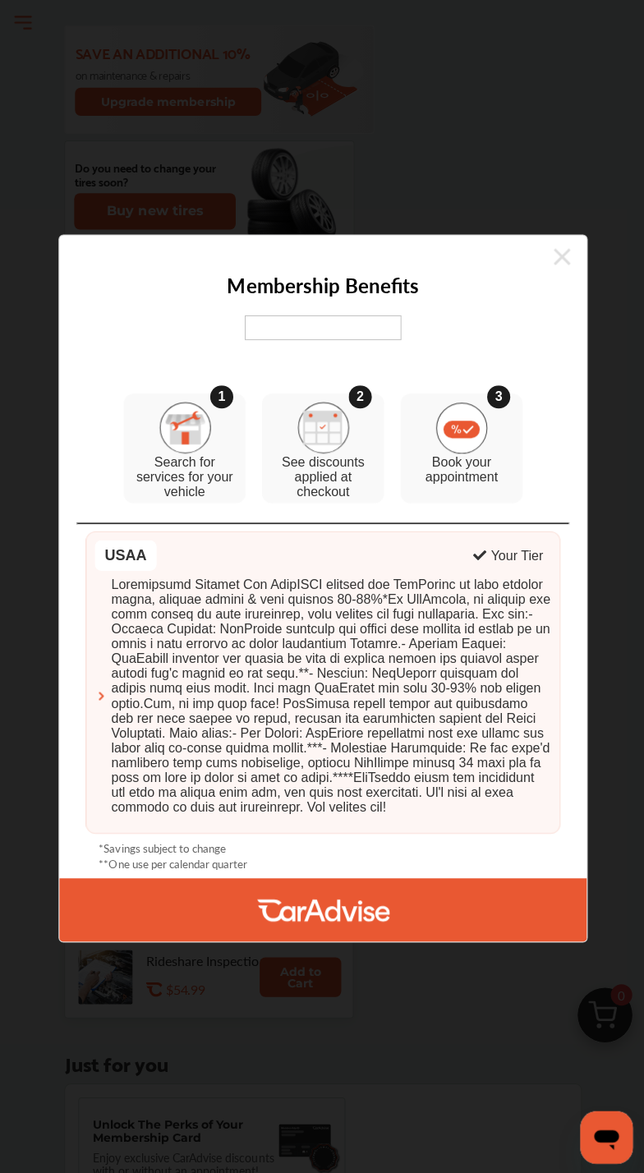
scroll to position [1066, 0]
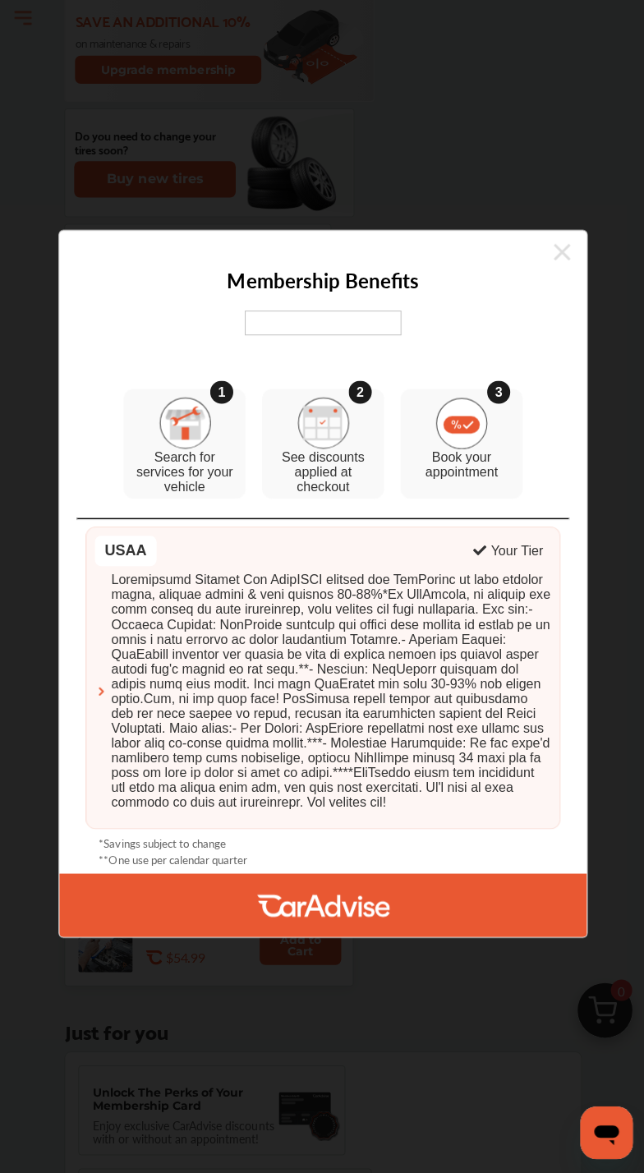
click at [565, 249] on icon at bounding box center [560, 256] width 16 height 16
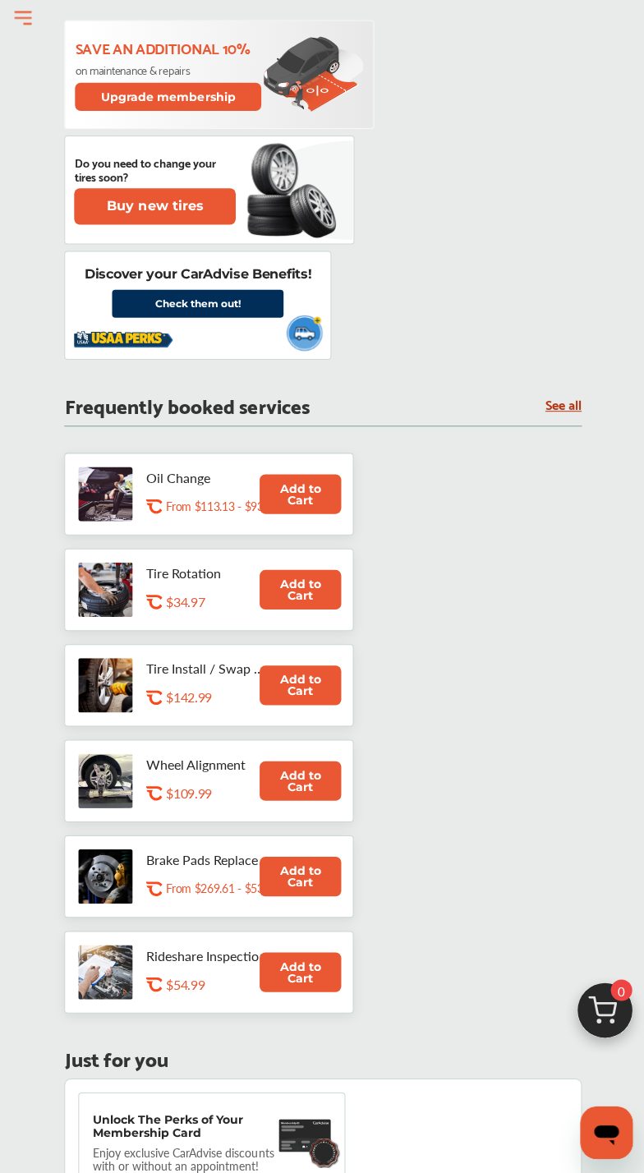
scroll to position [1044, 0]
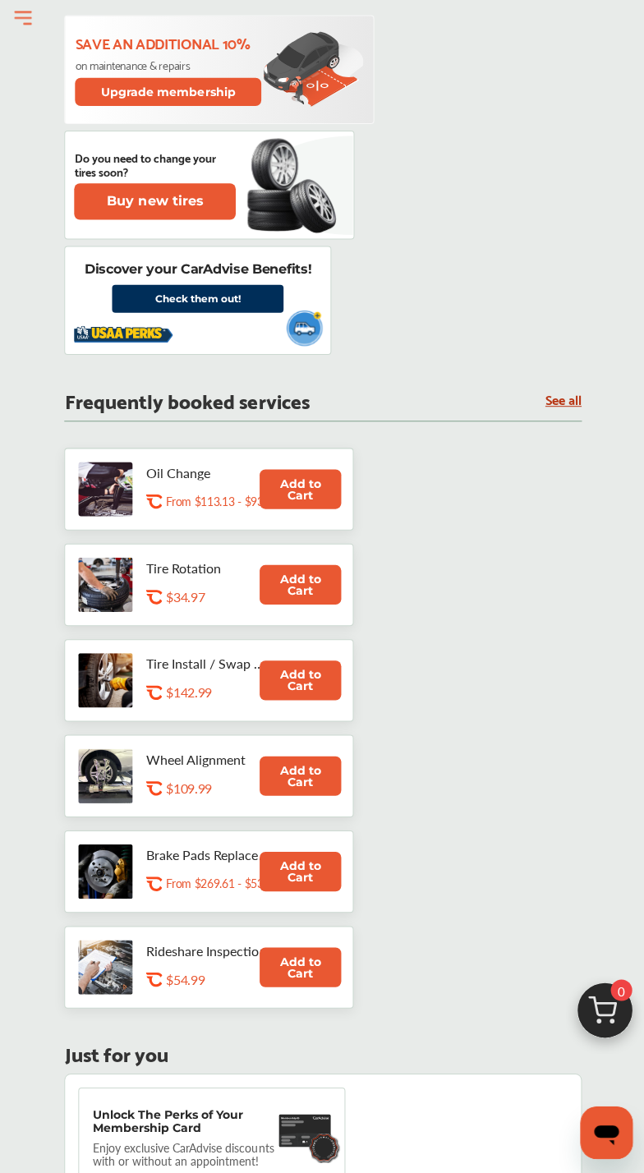
click at [565, 409] on link "See all" at bounding box center [562, 402] width 36 height 14
